Goal: Task Accomplishment & Management: Complete application form

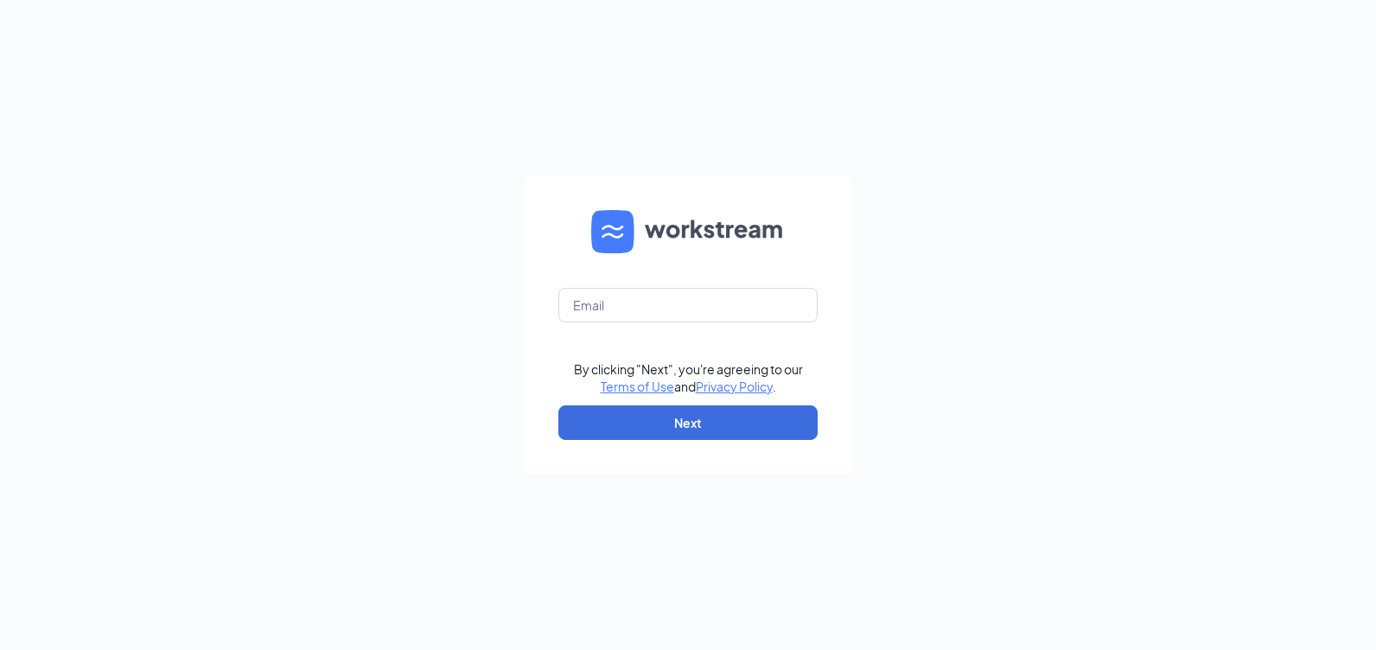
click at [678, 331] on form "By clicking "Next", you're agreeing to our Terms of Use and Privacy Policy . Ne…" at bounding box center [688, 324] width 328 height 299
click at [672, 303] on input "text" at bounding box center [687, 305] width 259 height 35
type input "[EMAIL_ADDRESS][DOMAIN_NAME]"
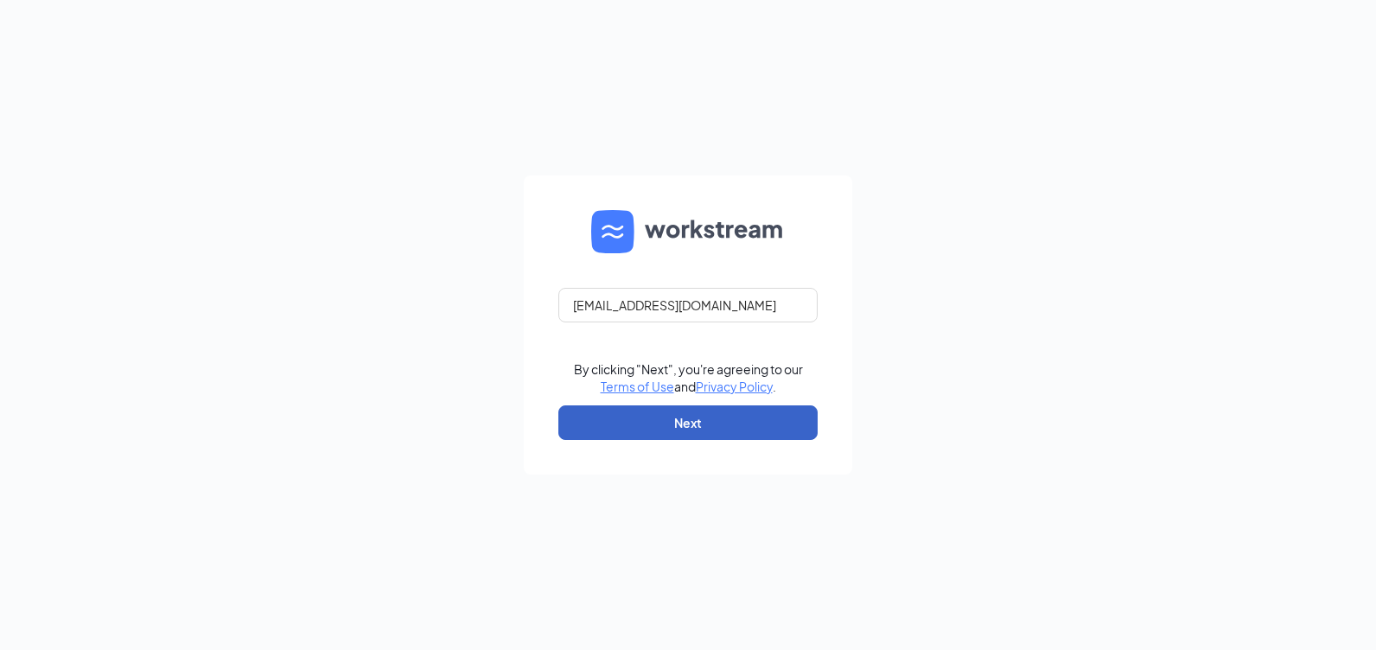
click at [648, 422] on button "Next" at bounding box center [687, 422] width 259 height 35
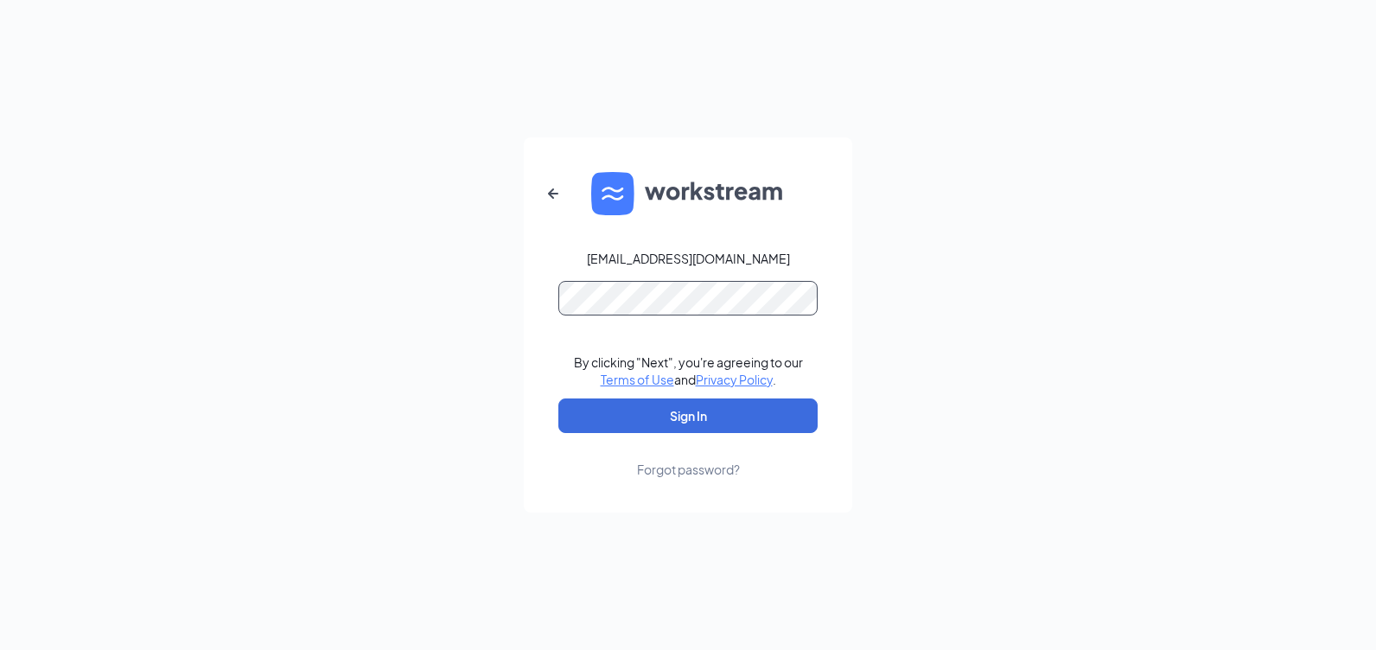
click at [558, 398] on button "Sign In" at bounding box center [687, 415] width 259 height 35
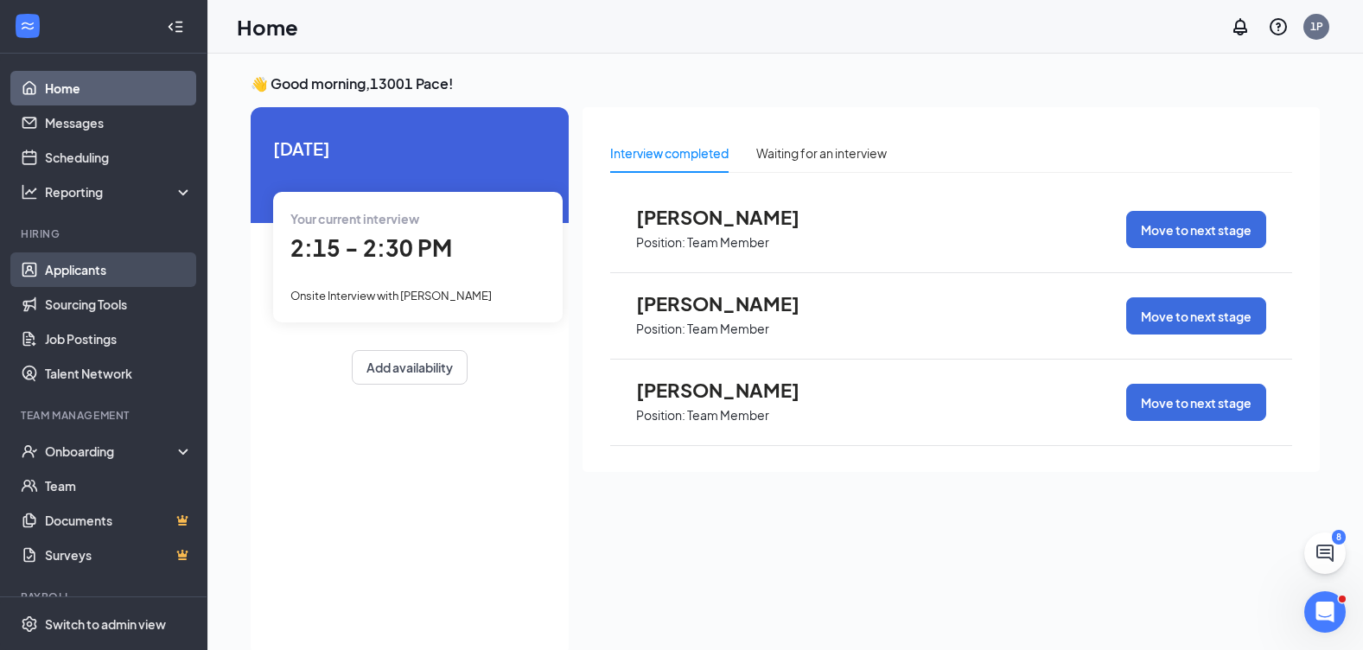
click at [49, 270] on link "Applicants" at bounding box center [119, 269] width 148 height 35
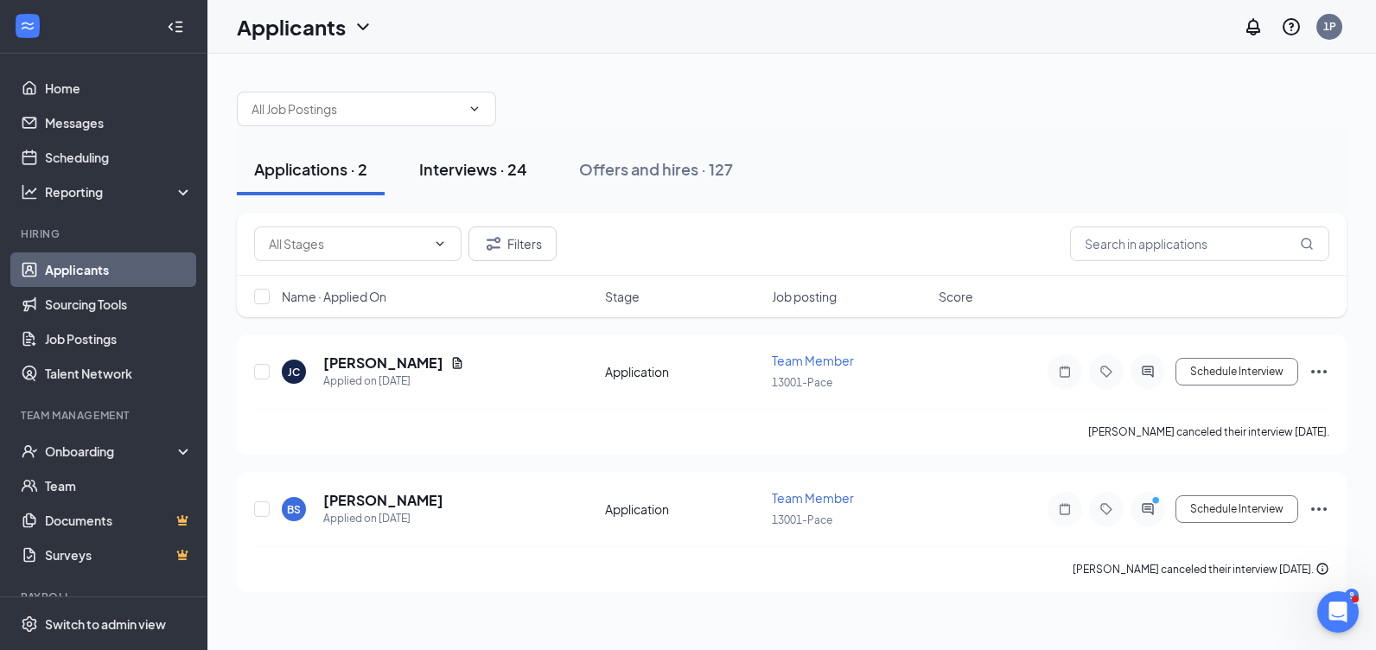
click at [476, 172] on div "Interviews · 24" at bounding box center [473, 169] width 108 height 22
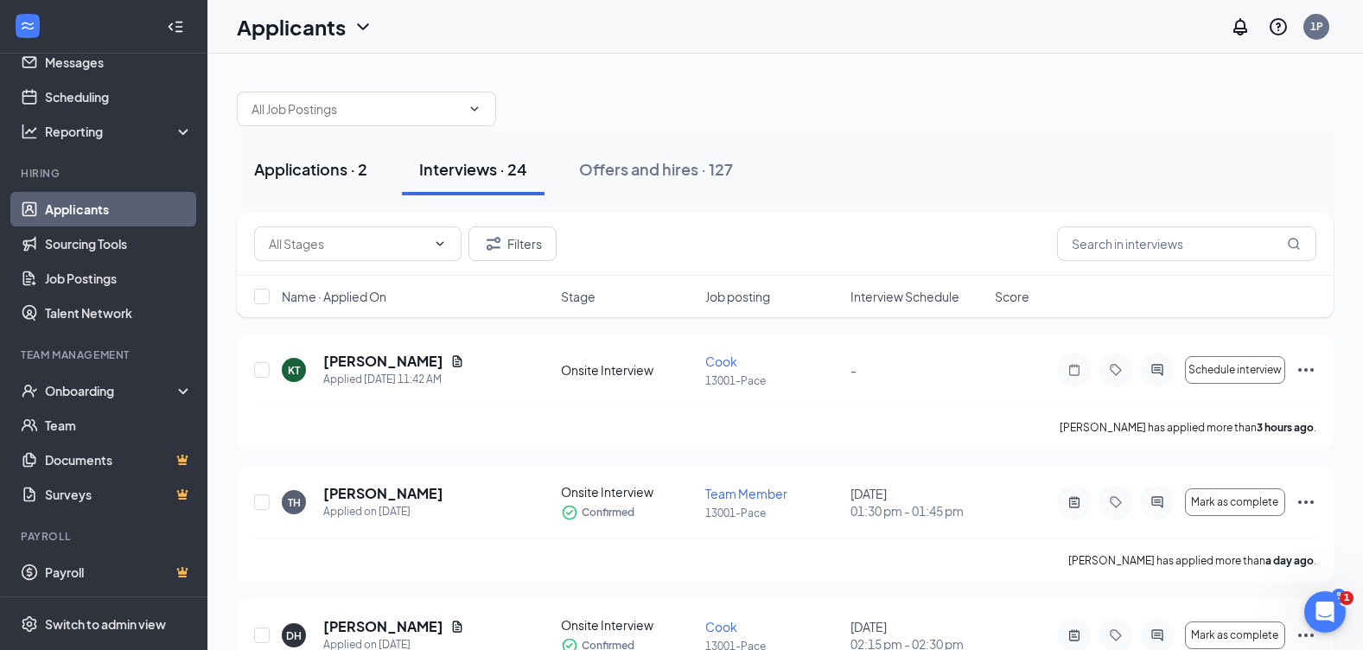
click at [310, 174] on div "Applications · 2" at bounding box center [310, 169] width 113 height 22
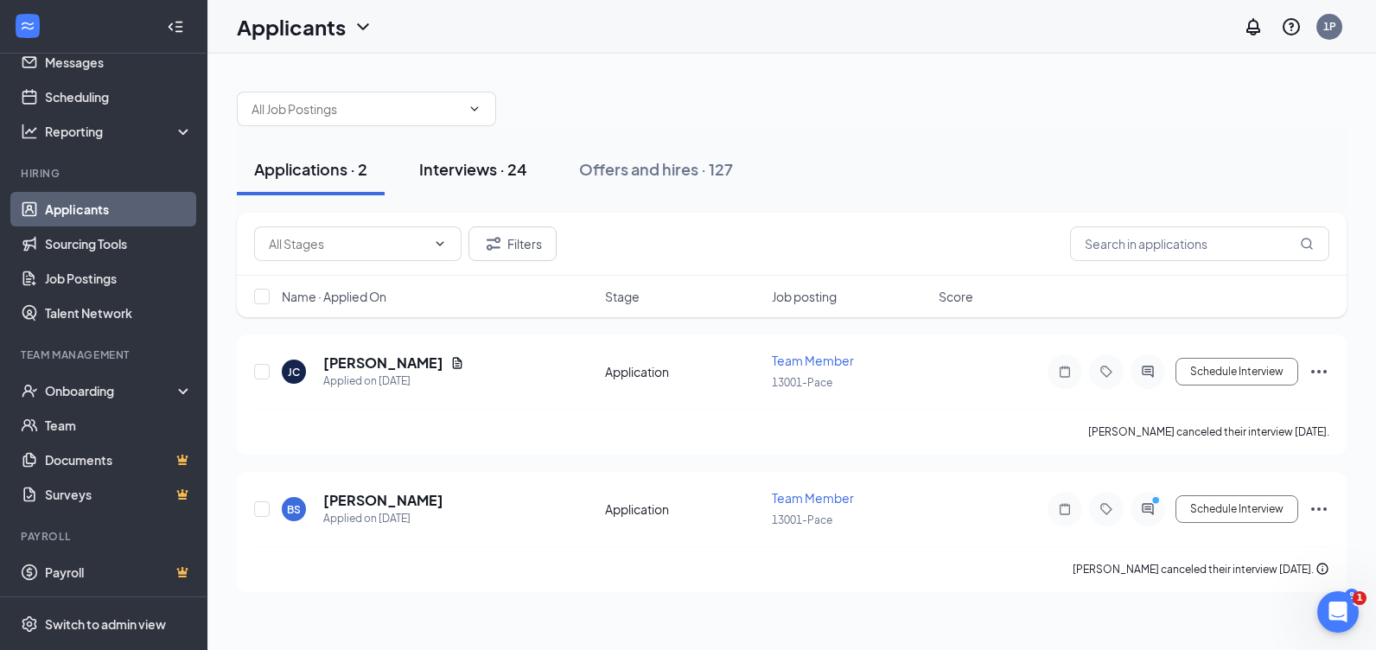
click at [442, 175] on div "Interviews · 24" at bounding box center [473, 169] width 108 height 22
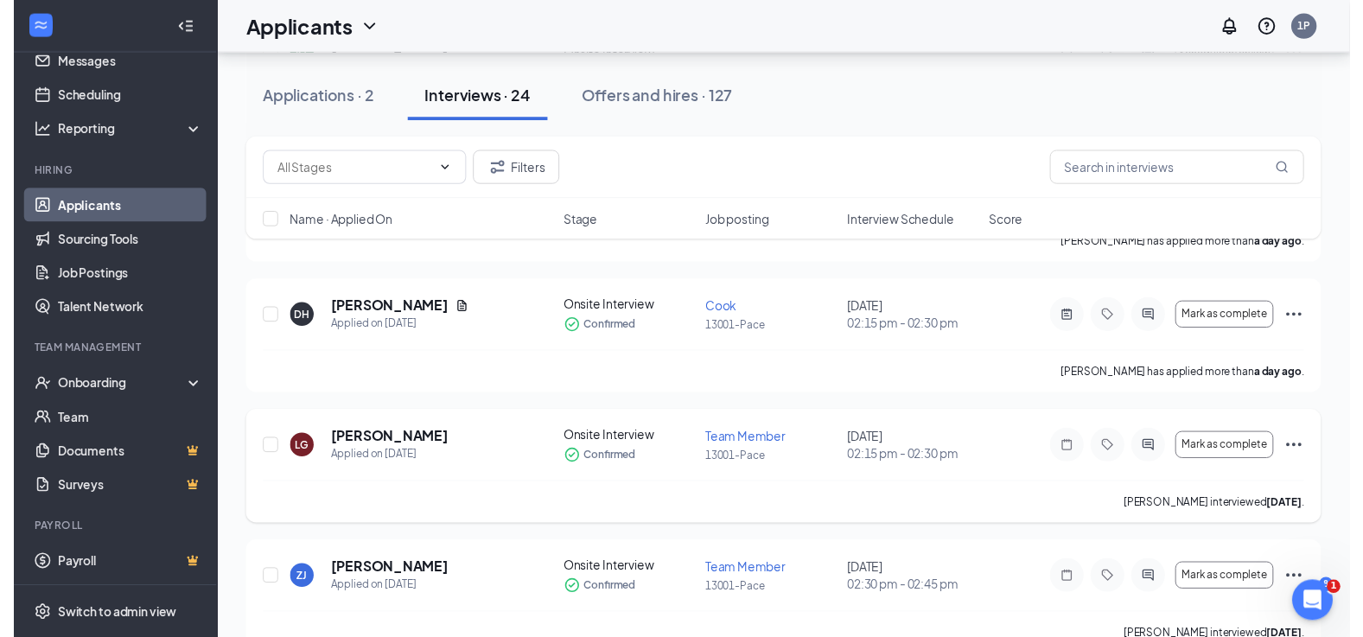
scroll to position [346, 0]
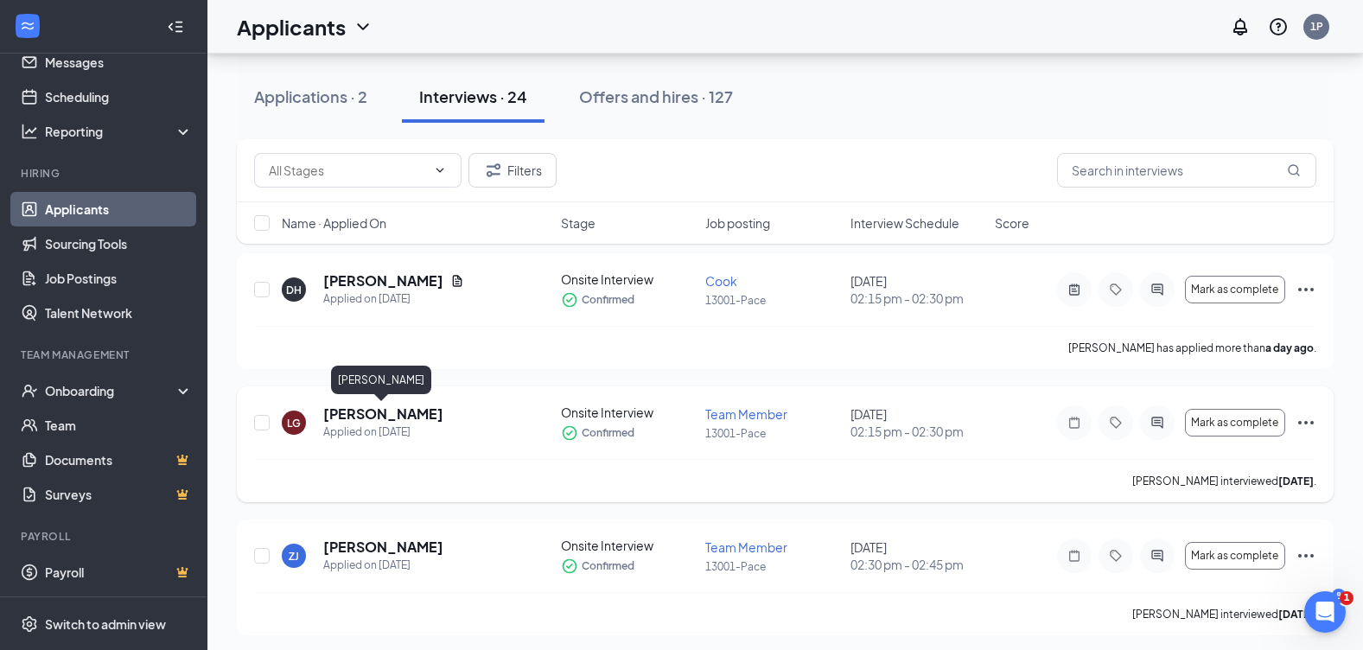
click at [354, 410] on h5 "[PERSON_NAME]" at bounding box center [383, 413] width 120 height 19
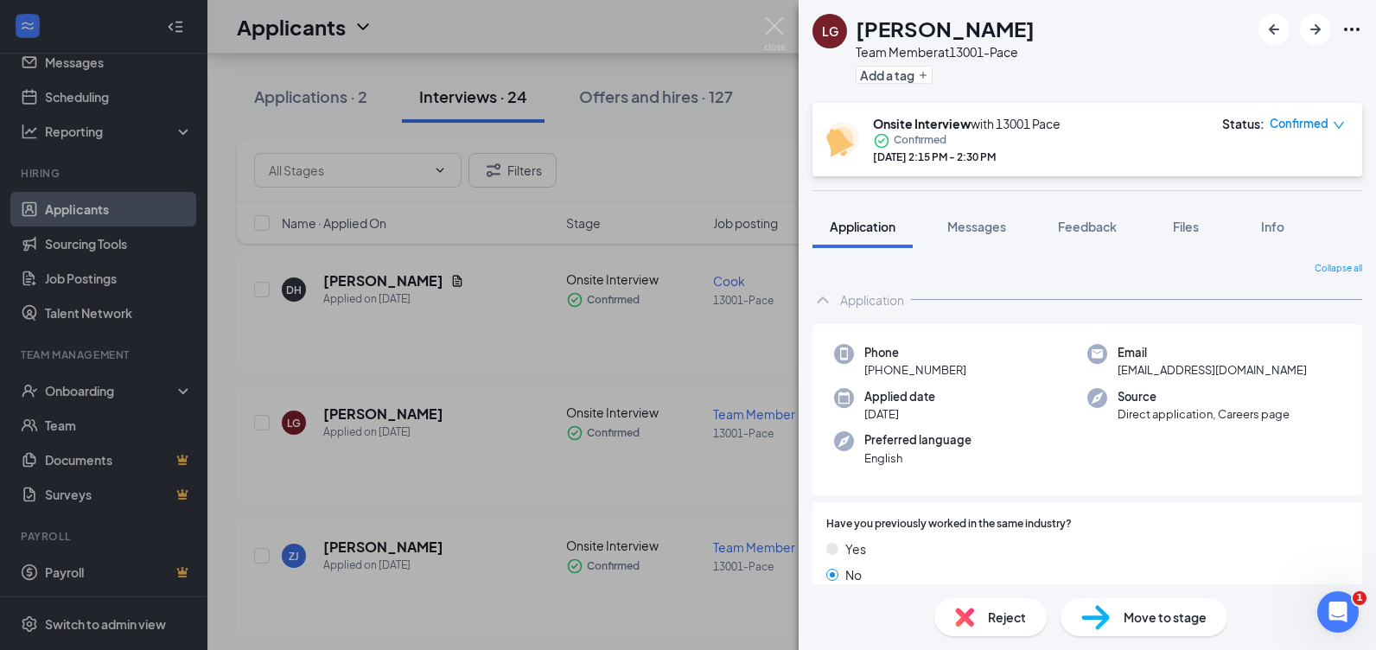
click at [1183, 617] on span "Move to stage" at bounding box center [1164, 616] width 83 height 19
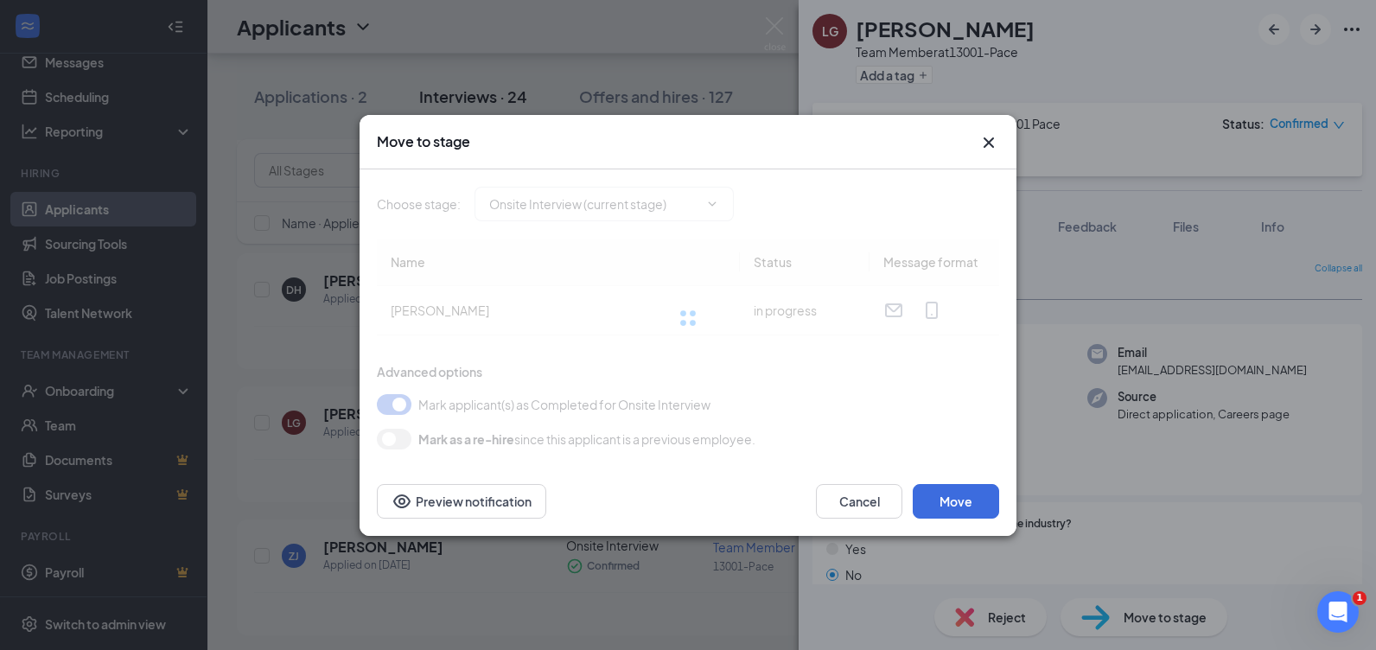
type input "Hiring Complete (final stage)"
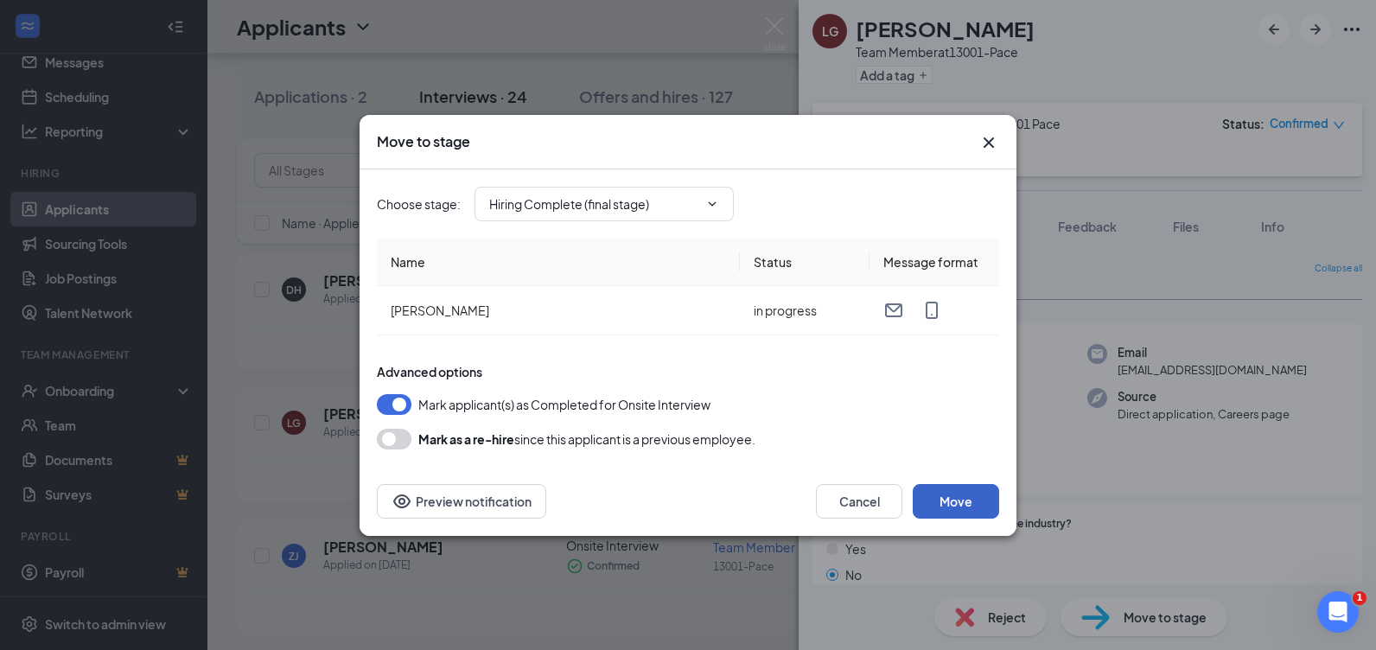
click at [959, 510] on button "Move" at bounding box center [955, 501] width 86 height 35
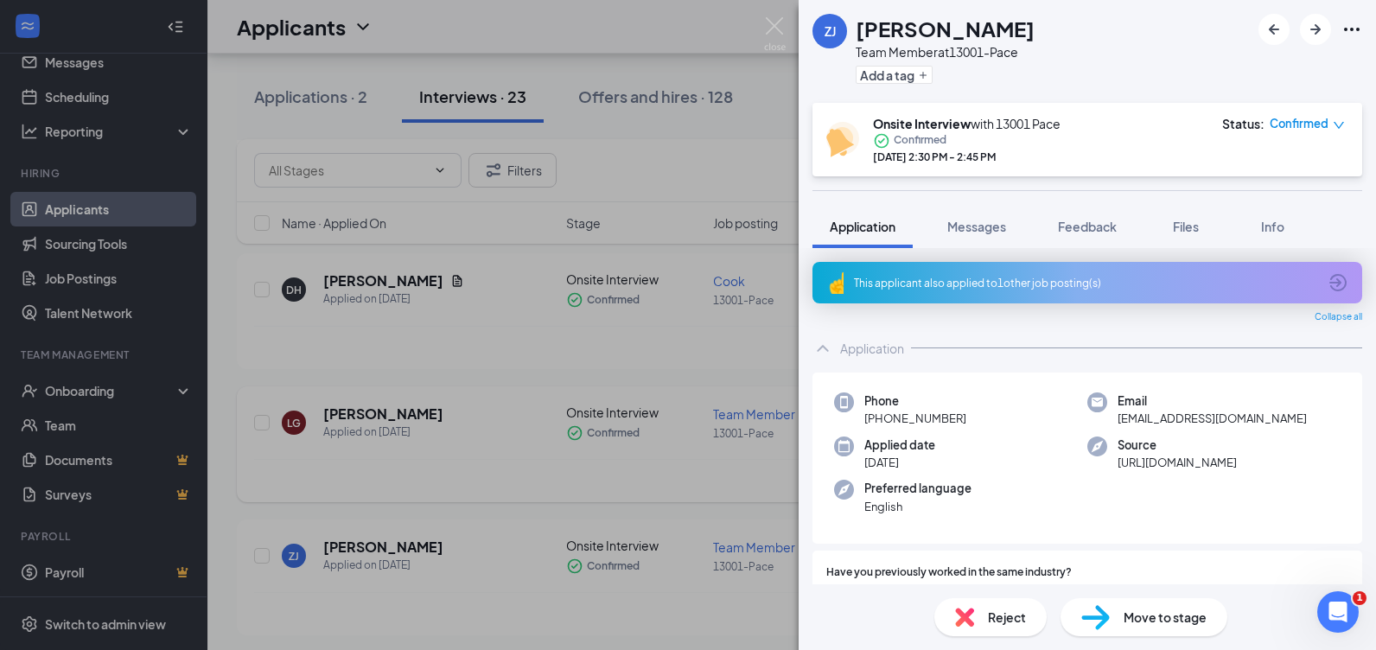
drag, startPoint x: 602, startPoint y: 443, endPoint x: 471, endPoint y: 424, distance: 132.7
click at [604, 443] on div "ZJ [PERSON_NAME] Team Member at 13001-Pace Add a tag Onsite Interview with 1300…" at bounding box center [688, 325] width 1376 height 650
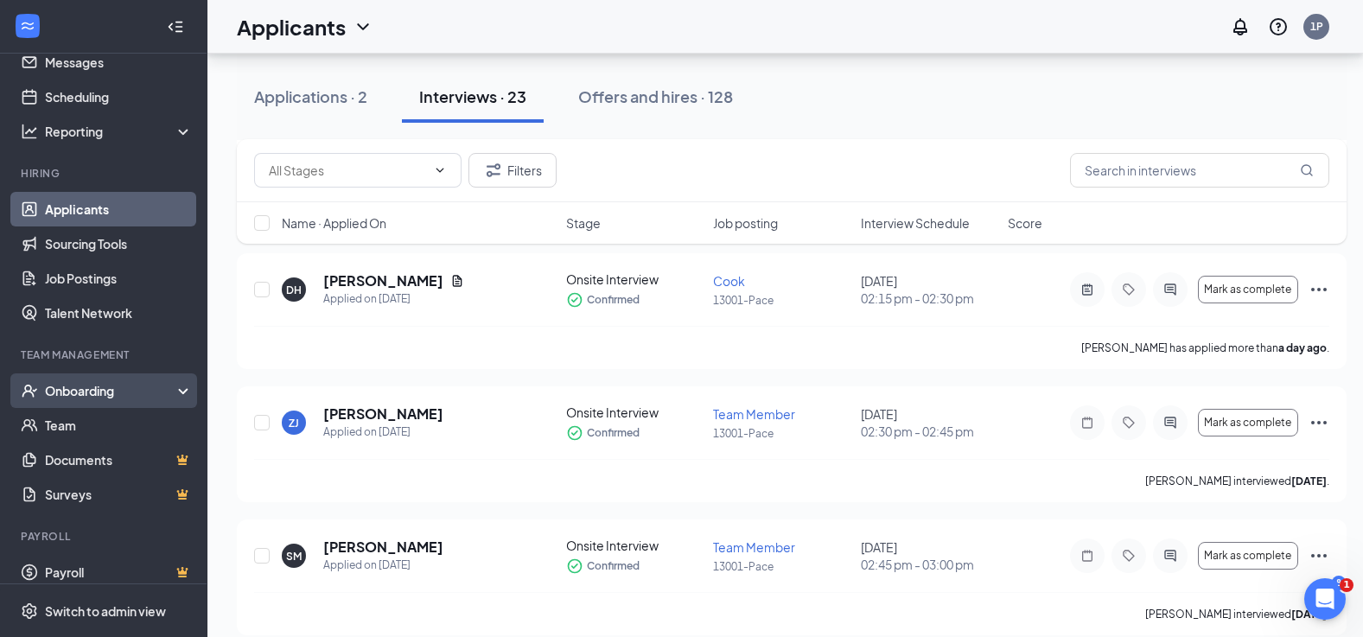
click at [122, 390] on div "Onboarding" at bounding box center [111, 390] width 133 height 17
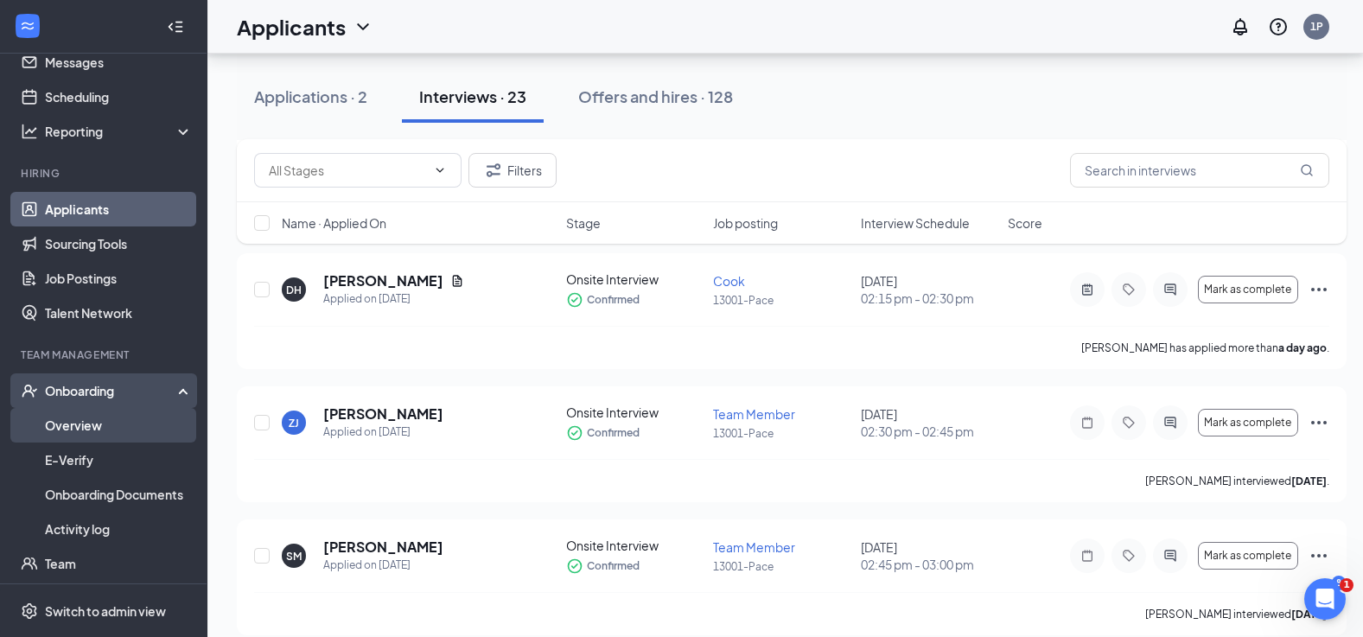
click at [99, 426] on link "Overview" at bounding box center [119, 425] width 148 height 35
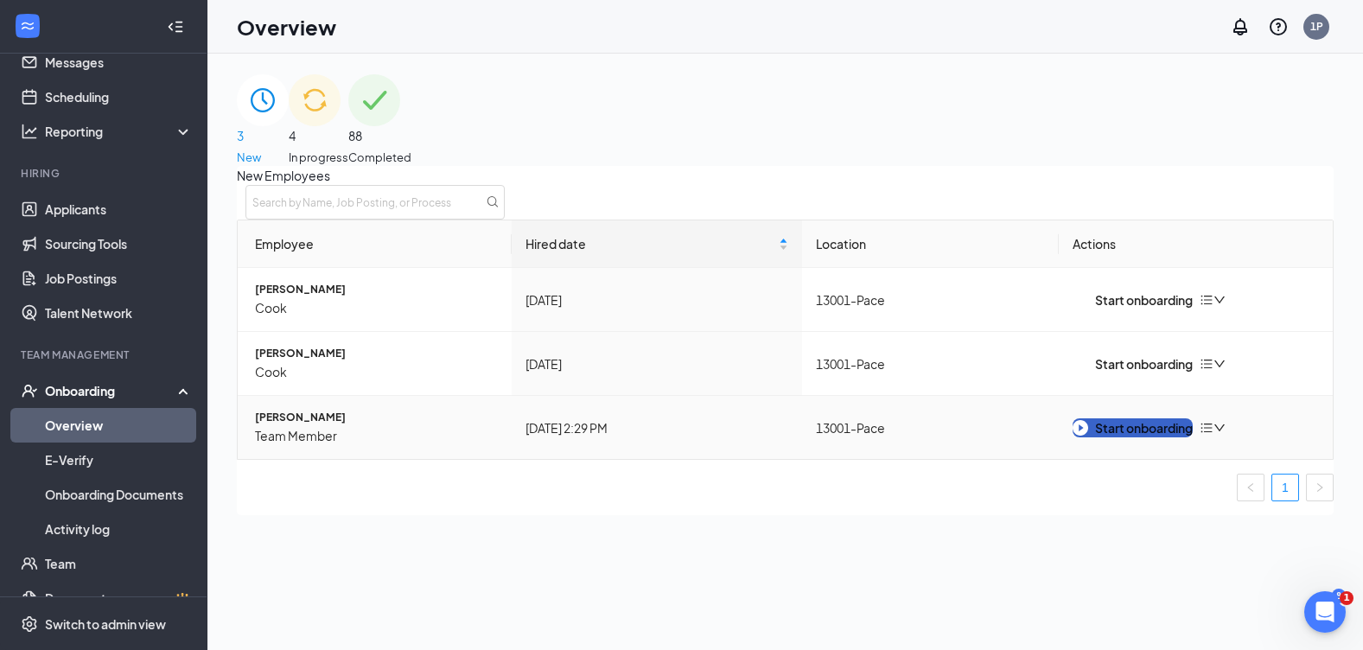
click at [1119, 437] on div "Start onboarding" at bounding box center [1132, 427] width 120 height 19
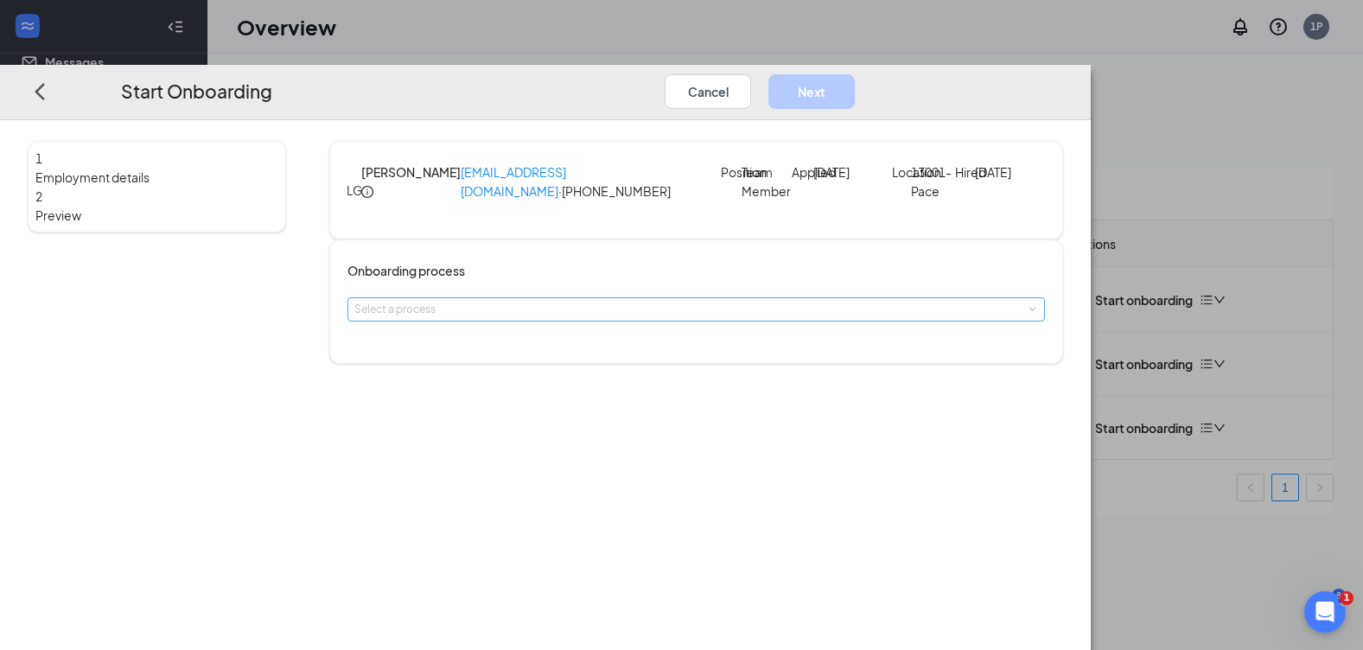
click at [494, 318] on div "Select a process" at bounding box center [691, 309] width 675 height 17
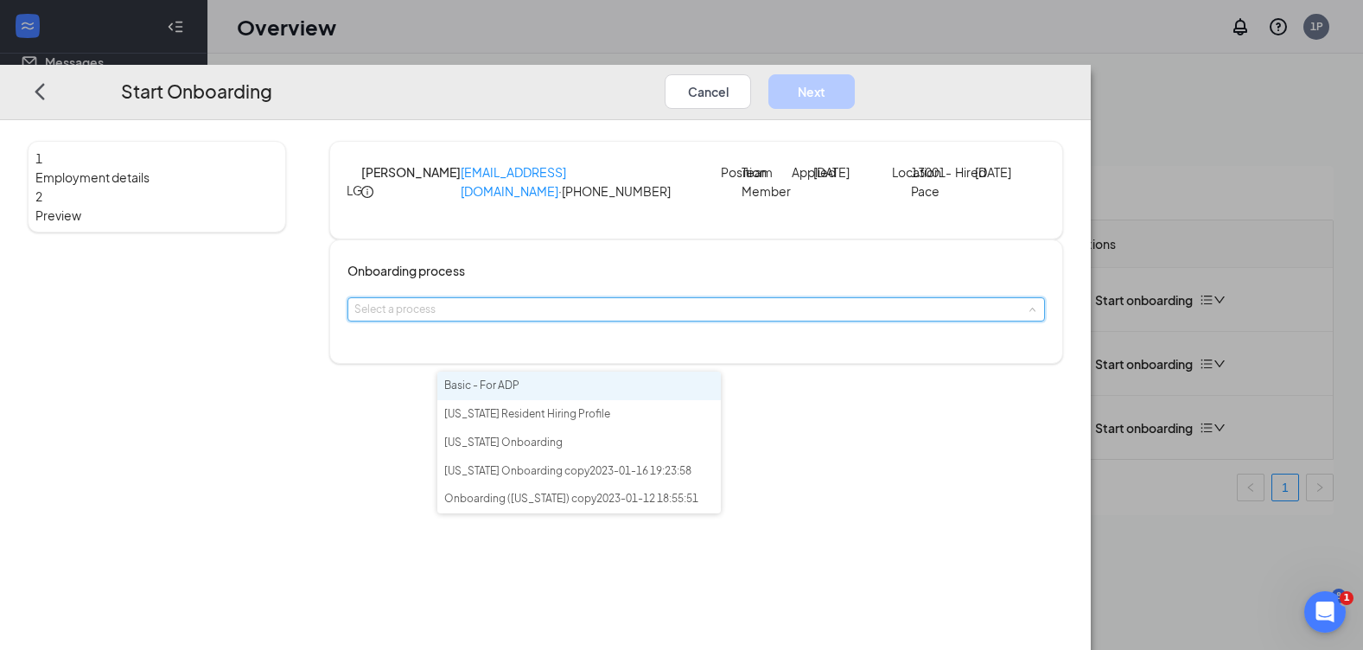
click at [505, 391] on span "Basic - For ADP" at bounding box center [481, 384] width 75 height 13
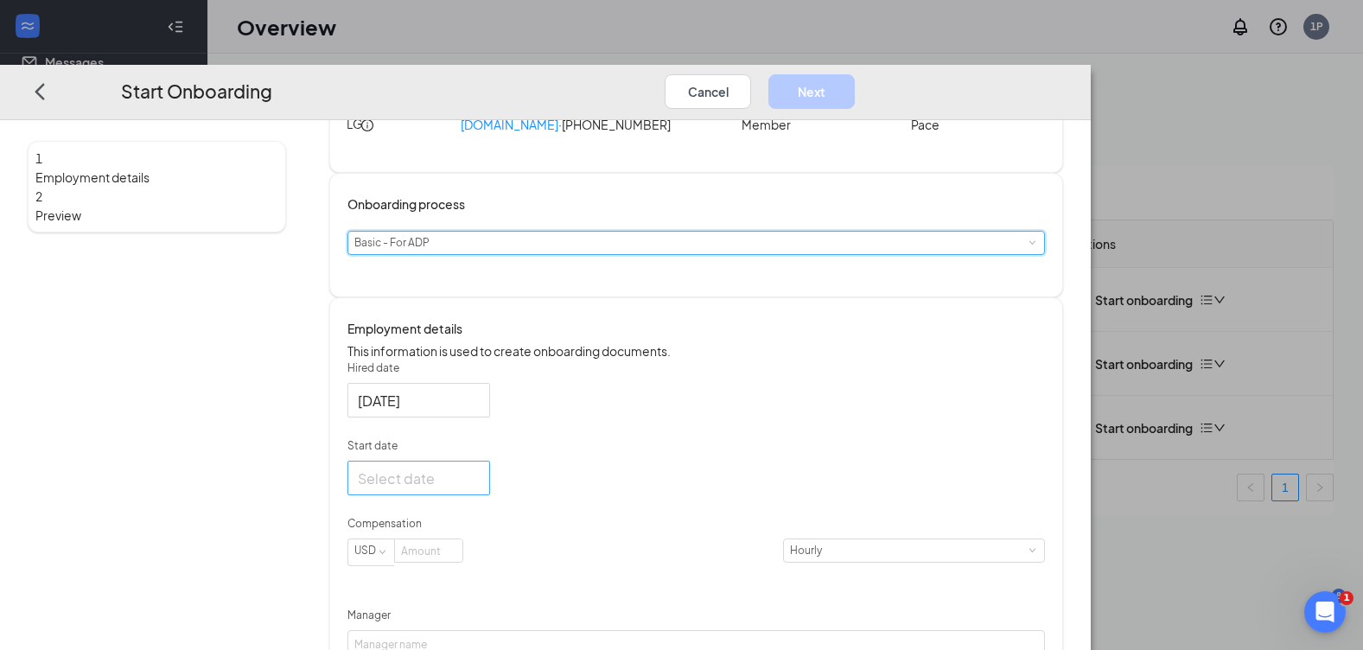
scroll to position [86, 0]
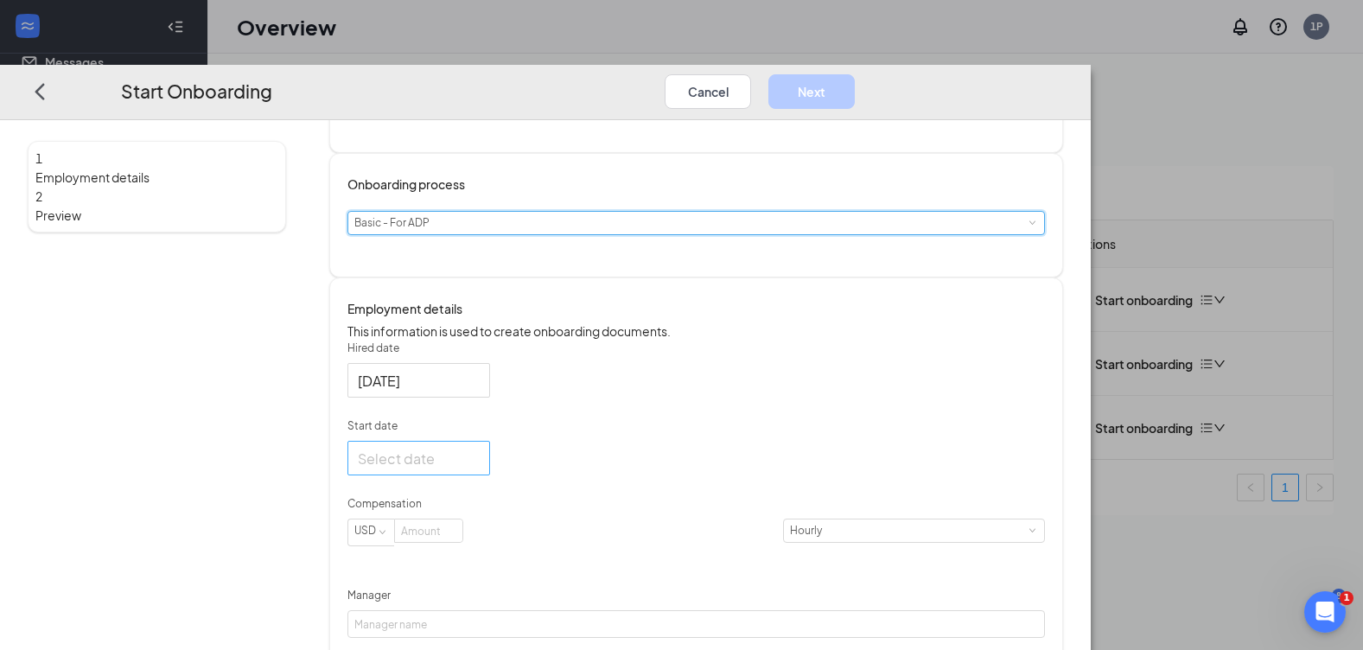
click at [480, 469] on div at bounding box center [419, 459] width 122 height 22
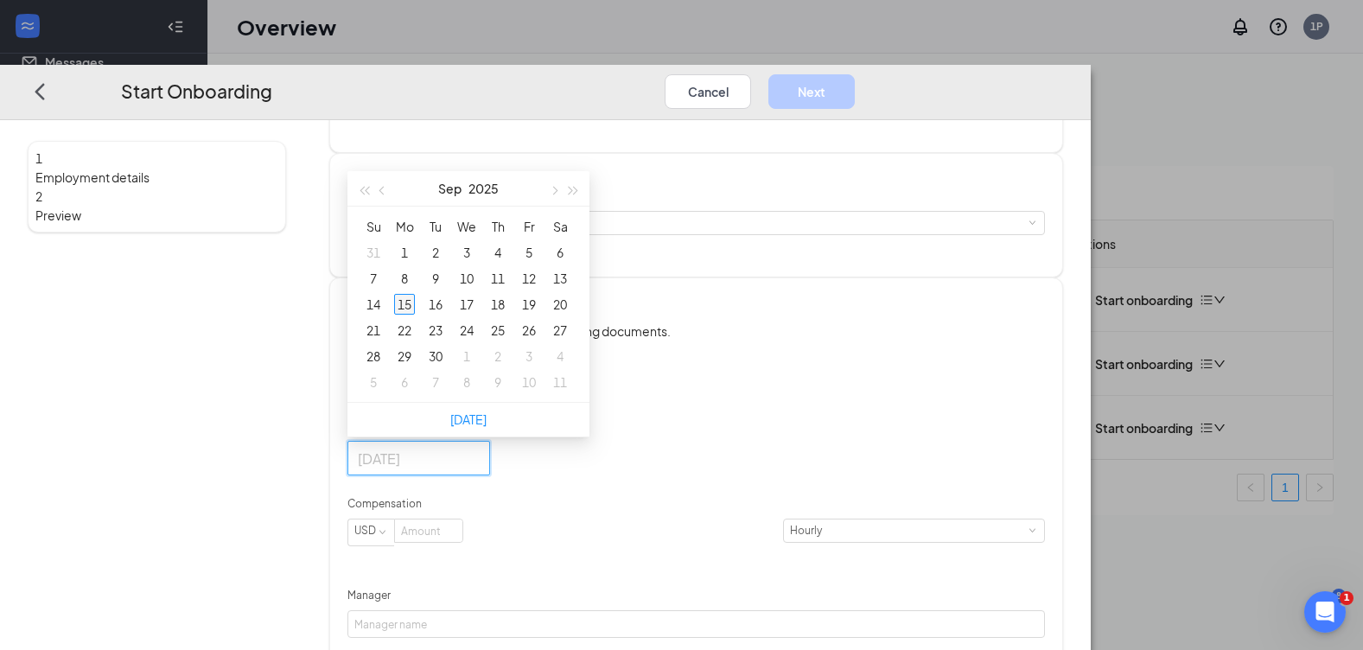
type input "[DATE]"
click at [415, 315] on div "15" at bounding box center [404, 304] width 21 height 21
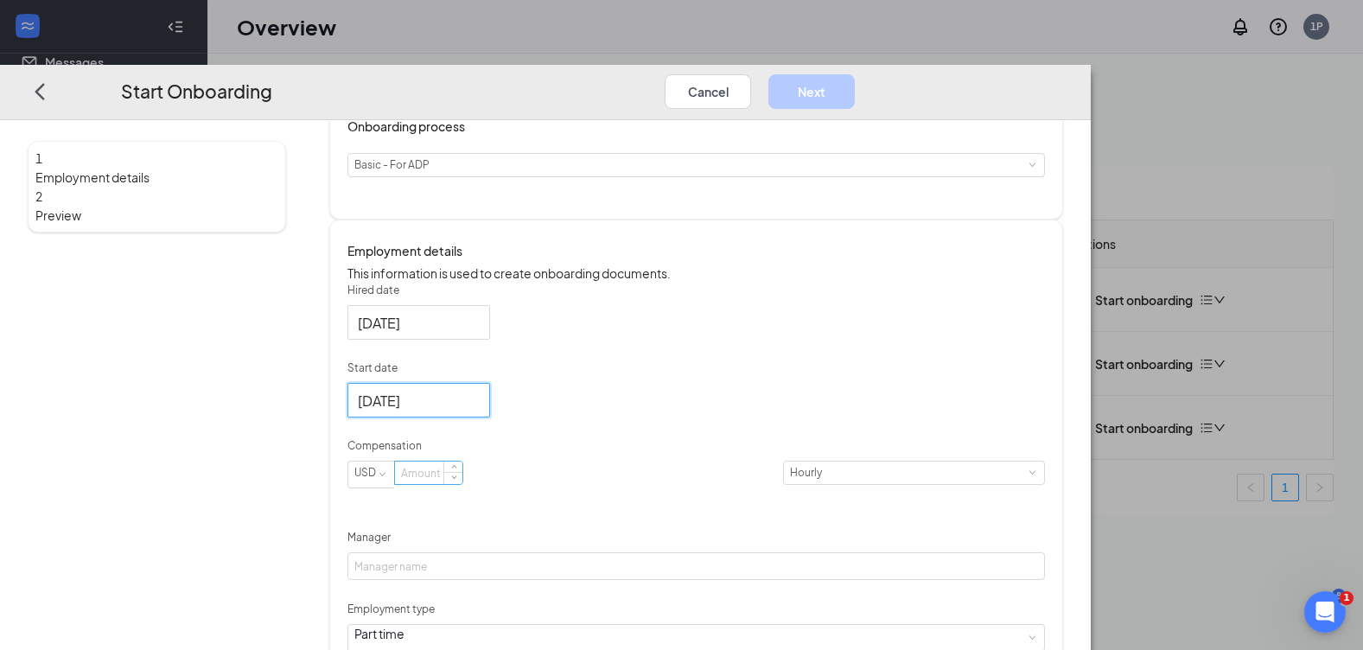
scroll to position [259, 0]
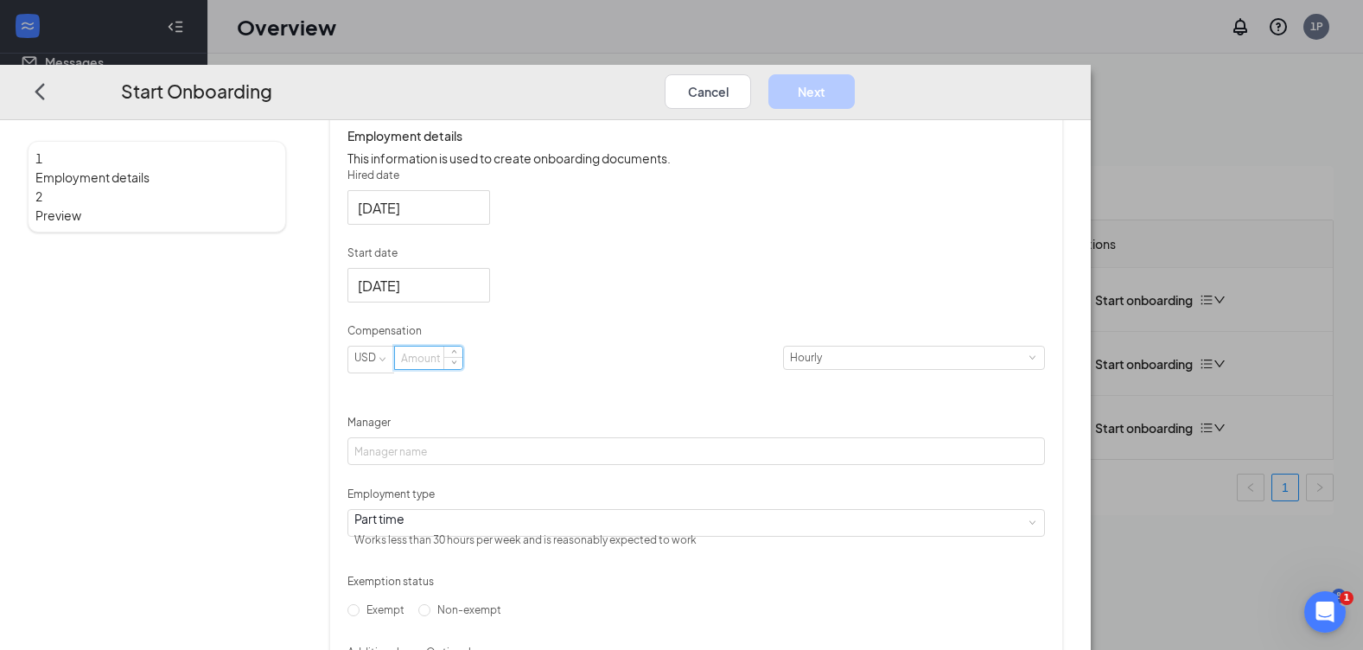
click at [462, 369] on input at bounding box center [428, 357] width 67 height 22
type input "13"
click at [549, 465] on input "Manager" at bounding box center [695, 451] width 696 height 28
type input "[PERSON_NAME]"
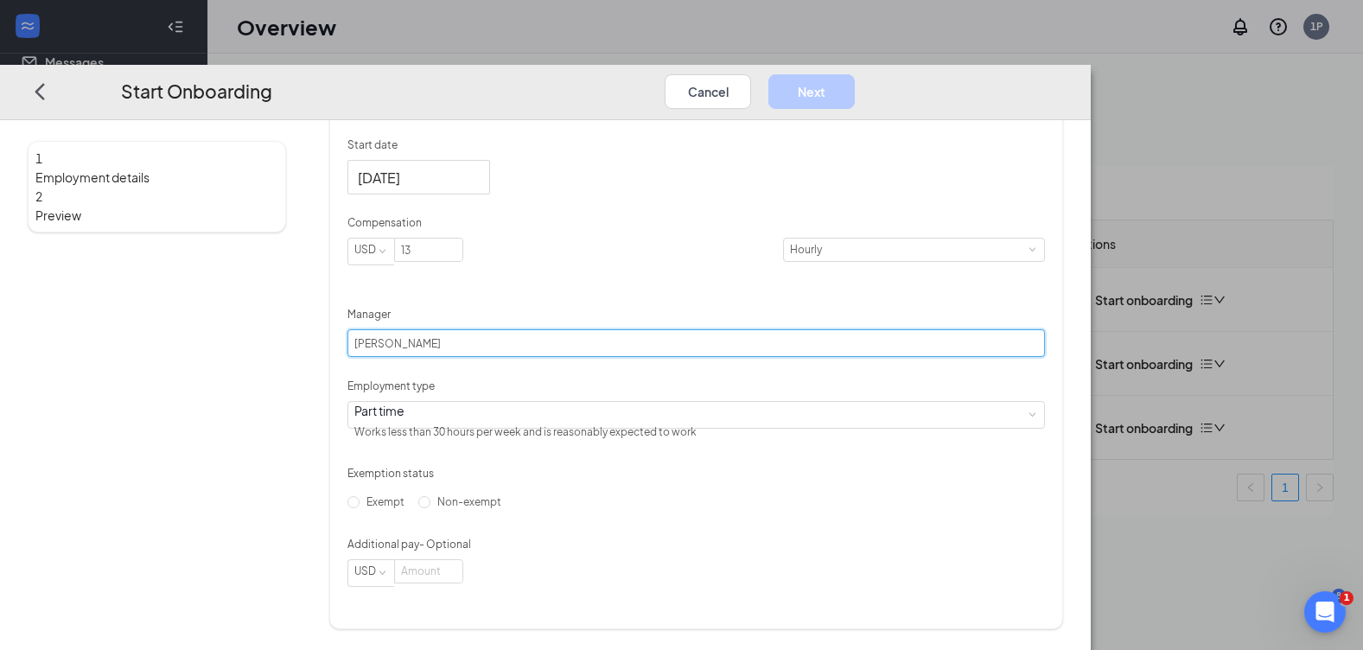
scroll to position [445, 0]
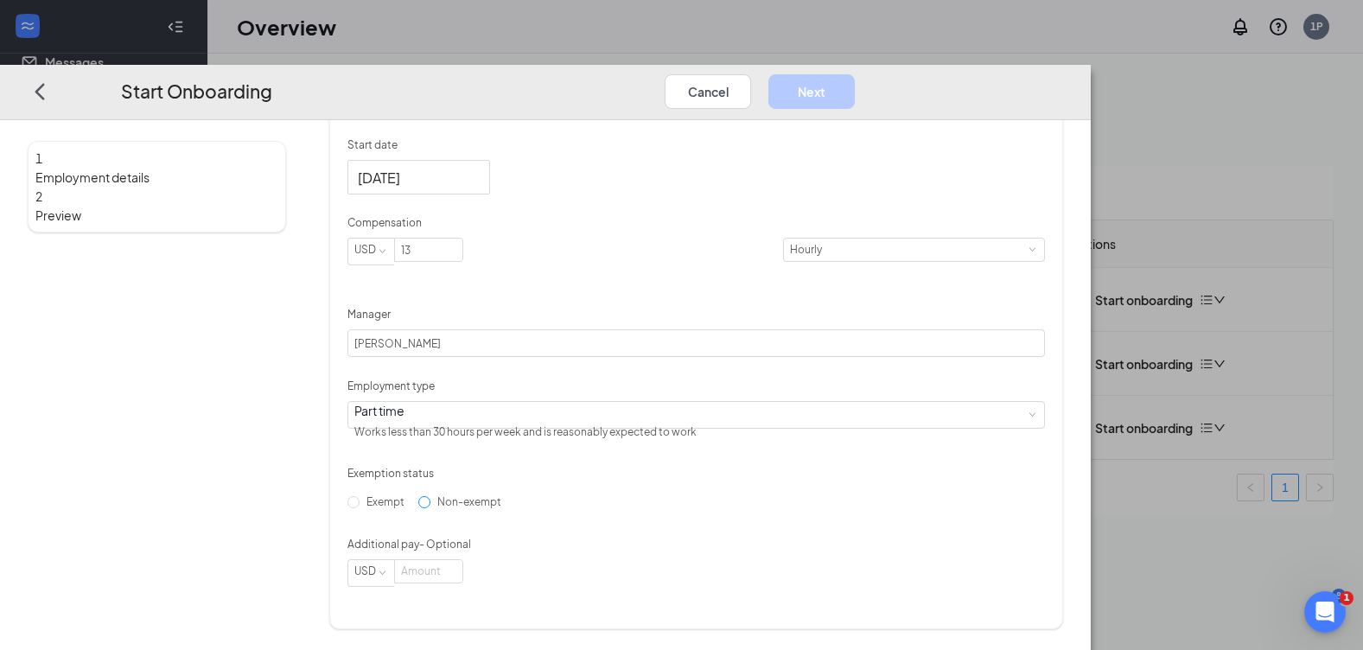
click at [463, 508] on span "Non-exempt" at bounding box center [469, 501] width 78 height 13
click at [430, 508] on input "Non-exempt" at bounding box center [424, 502] width 12 height 12
radio input "true"
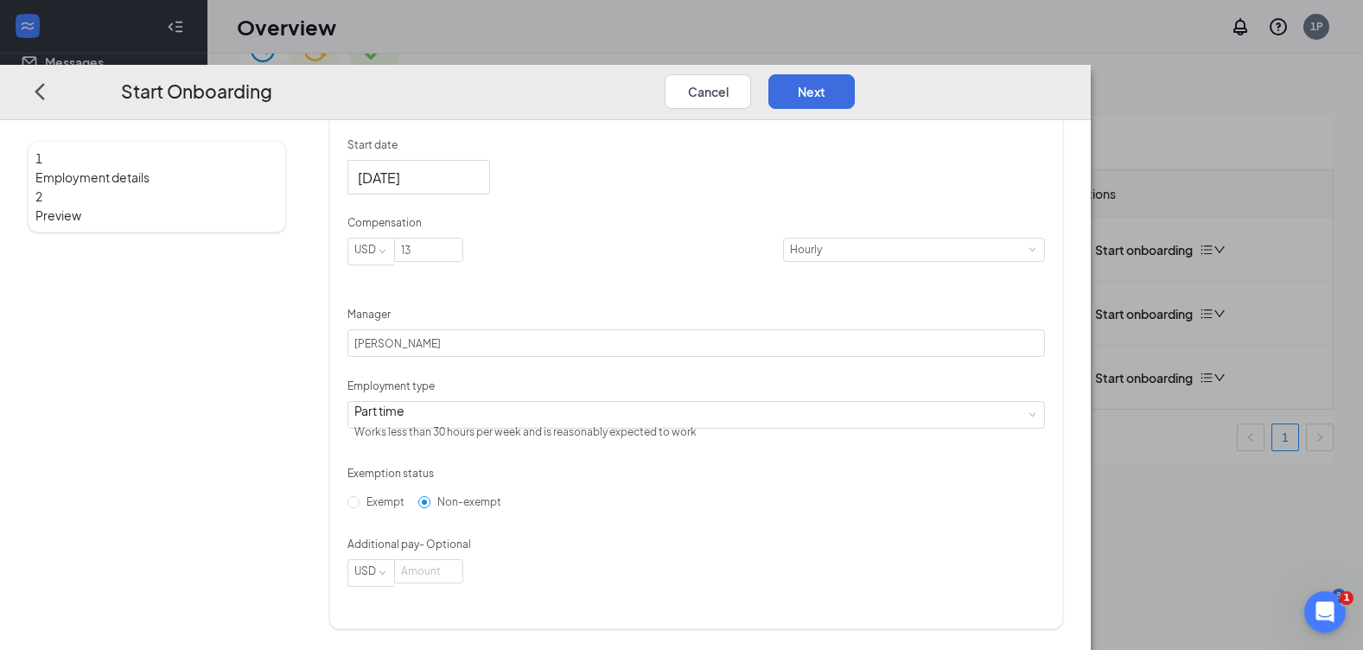
scroll to position [78, 0]
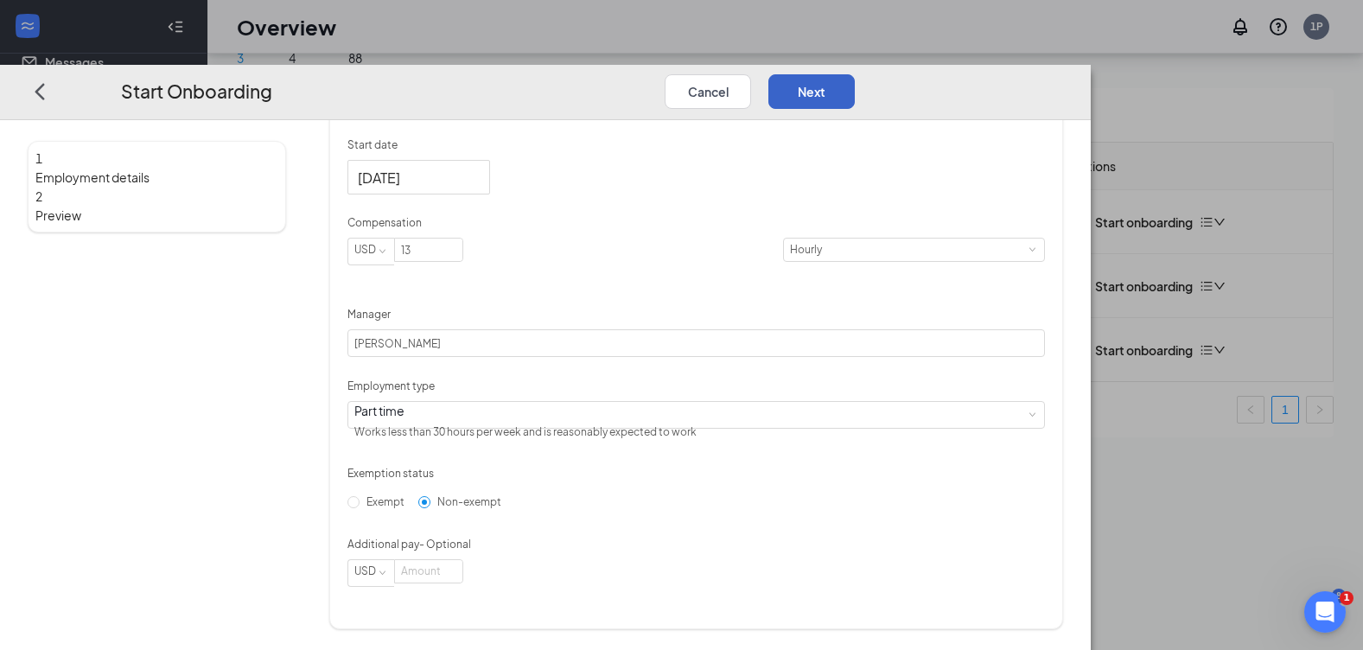
click at [855, 74] on button "Next" at bounding box center [811, 91] width 86 height 35
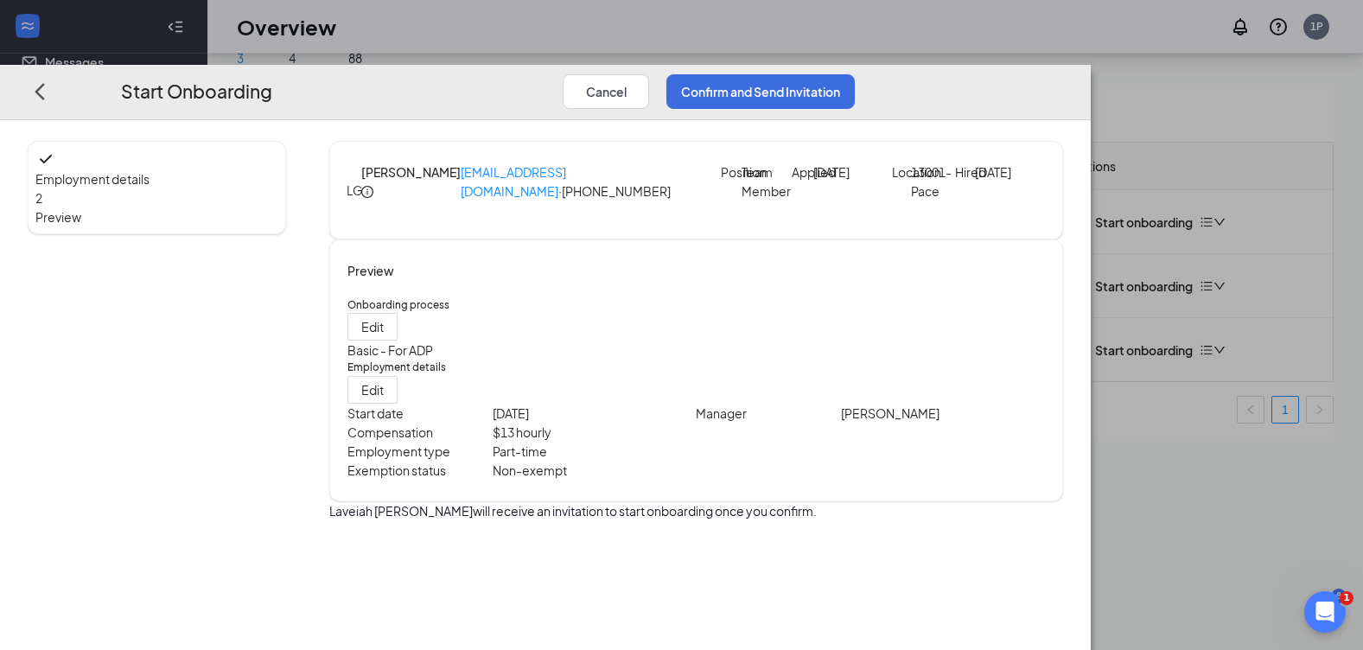
scroll to position [0, 0]
click at [855, 74] on button "Confirm and Send Invitation" at bounding box center [760, 91] width 188 height 35
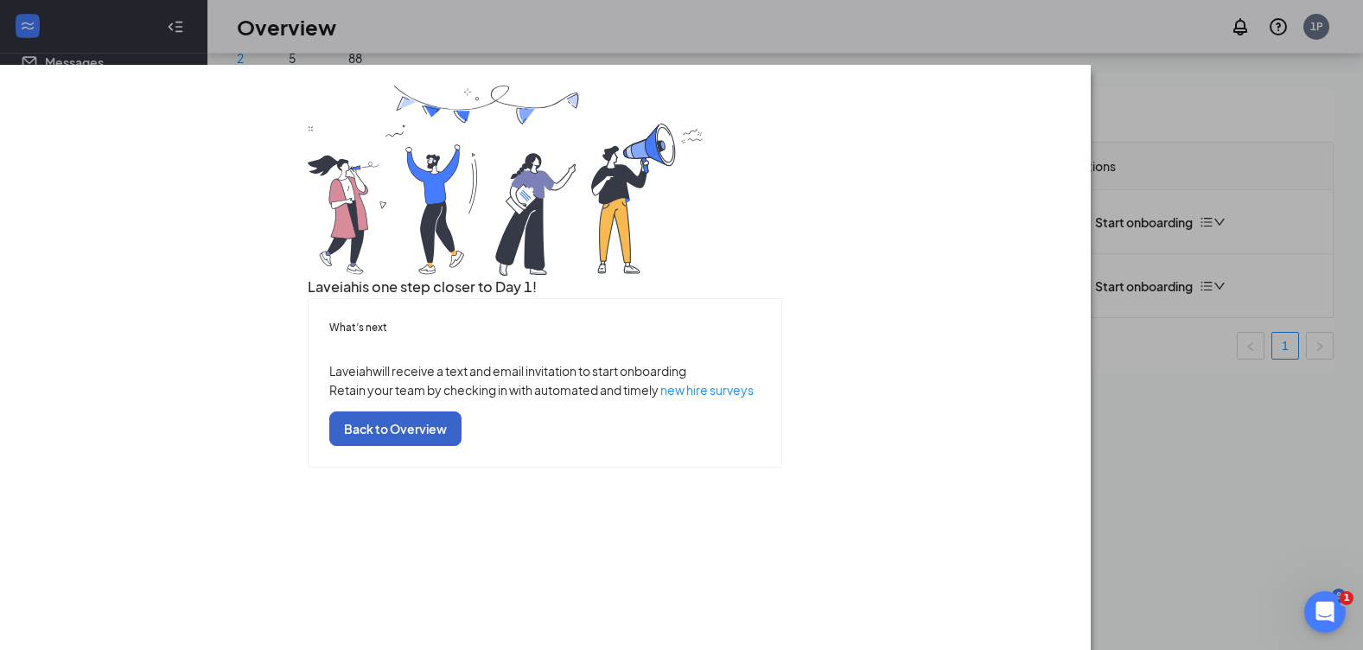
drag, startPoint x: 1187, startPoint y: 41, endPoint x: 724, endPoint y: 633, distance: 750.9
click at [461, 446] on button "Back to Overview" at bounding box center [395, 428] width 132 height 35
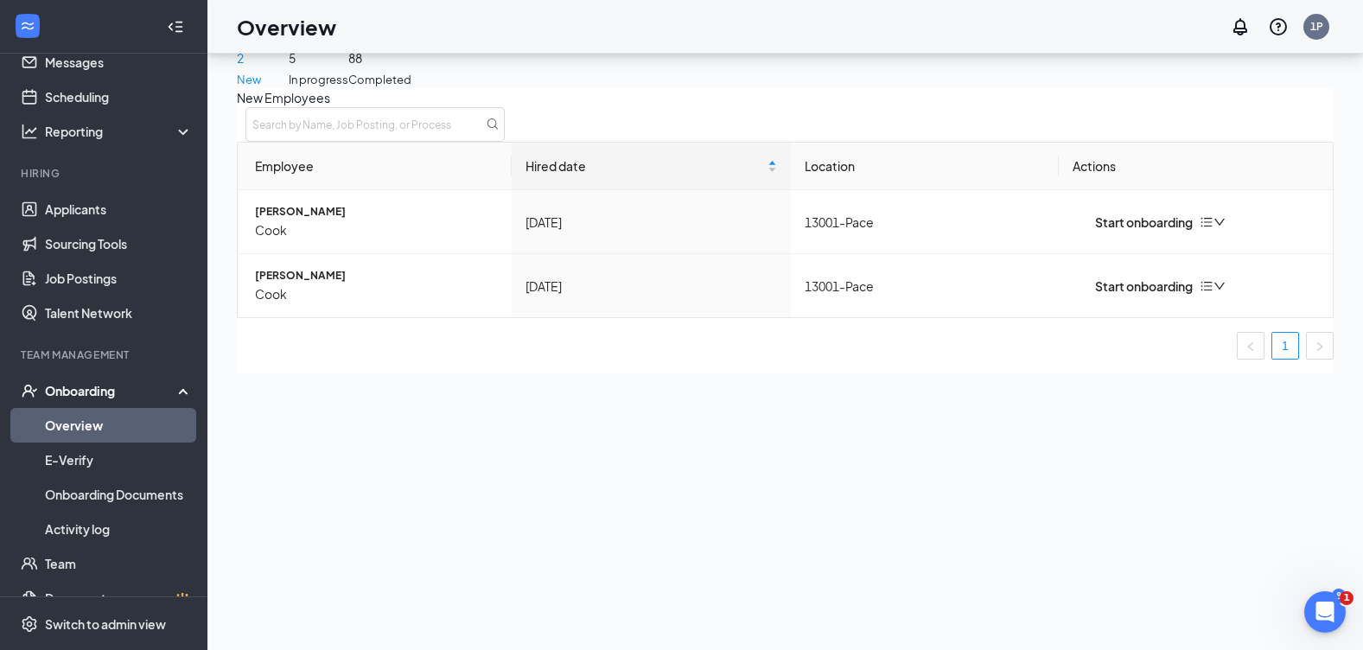
click at [80, 427] on link "Overview" at bounding box center [119, 425] width 148 height 35
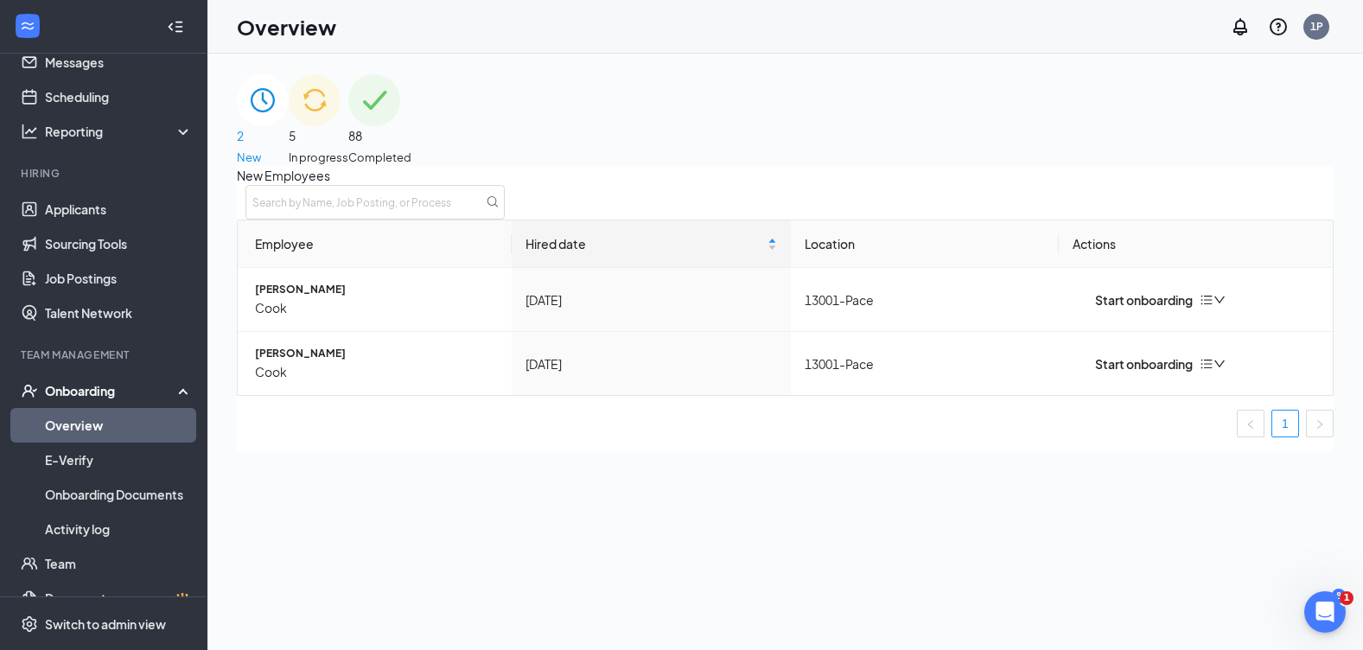
click at [348, 126] on span "5" at bounding box center [319, 135] width 60 height 19
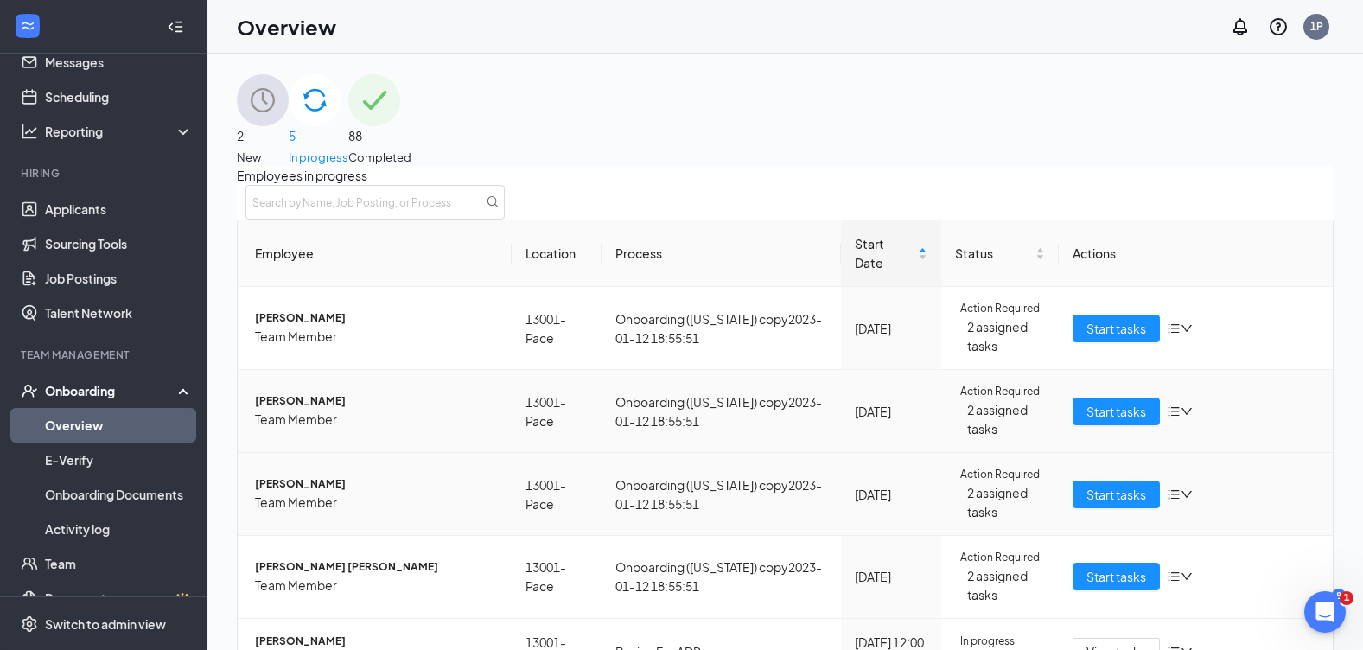
scroll to position [177, 0]
click at [311, 649] on span "Team Member" at bounding box center [376, 659] width 243 height 19
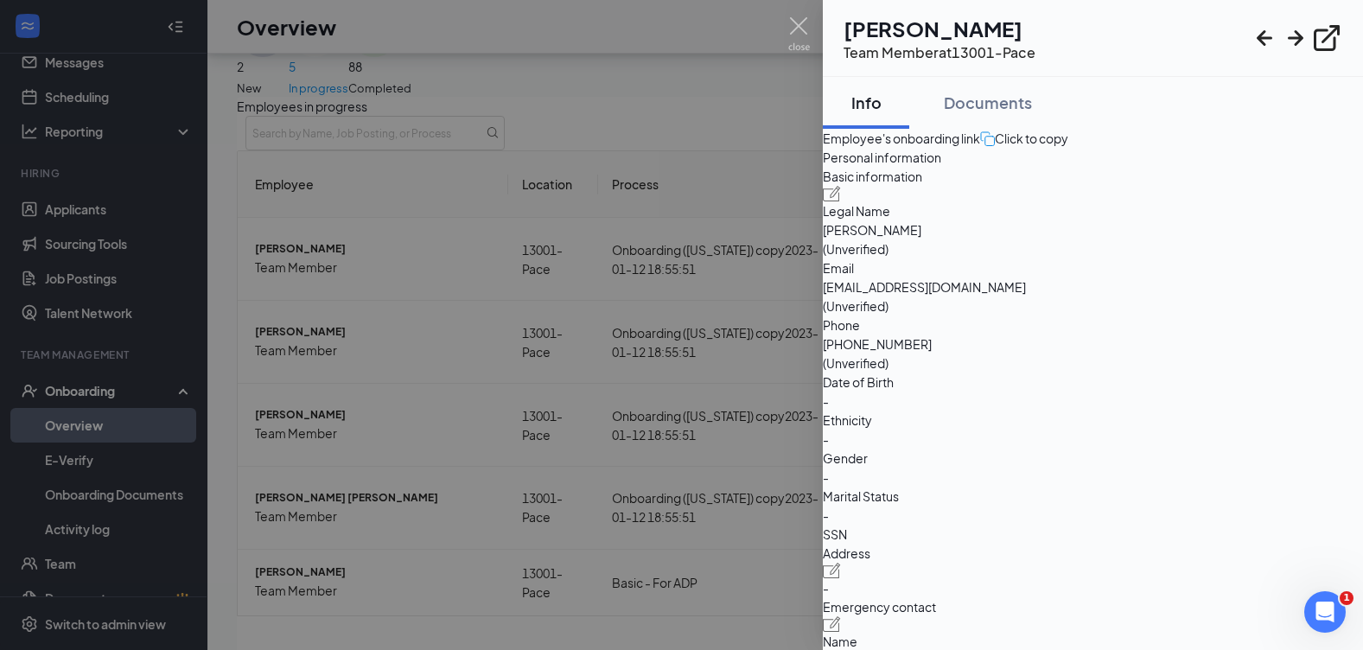
scroll to position [78, 0]
